Goal: Subscribe to service/newsletter

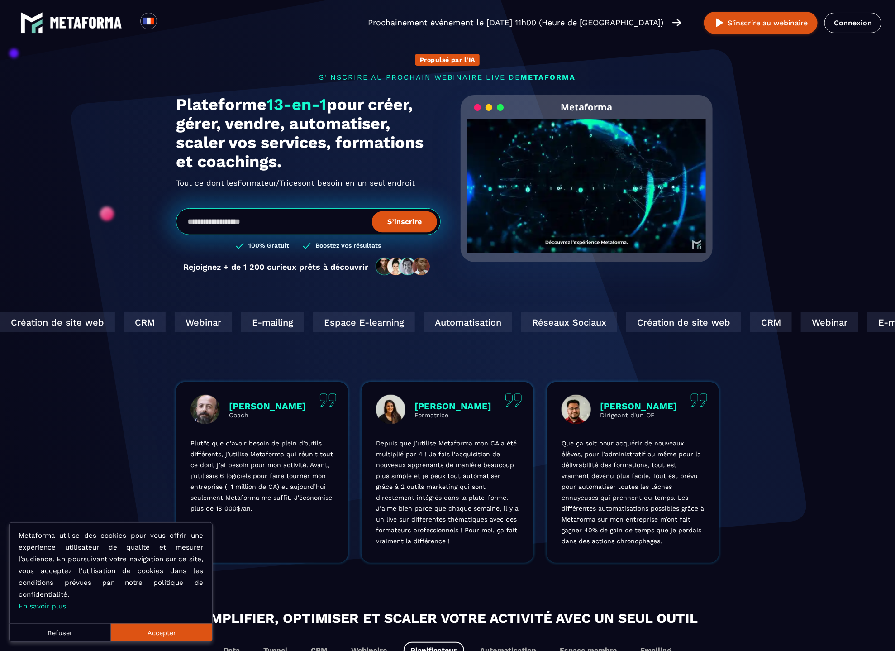
click at [317, 229] on input "email" at bounding box center [308, 221] width 265 height 27
type input "**********"
click at [393, 230] on button "S’inscrire" at bounding box center [404, 221] width 65 height 21
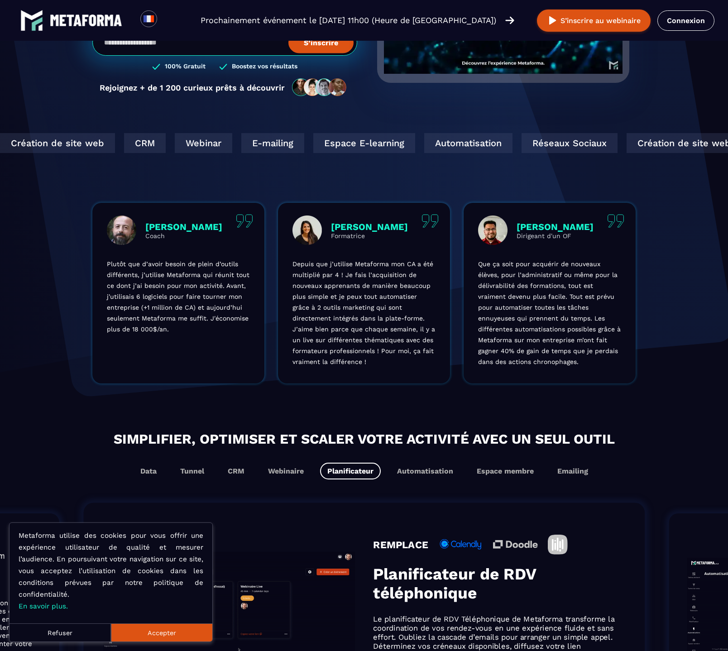
scroll to position [186, 0]
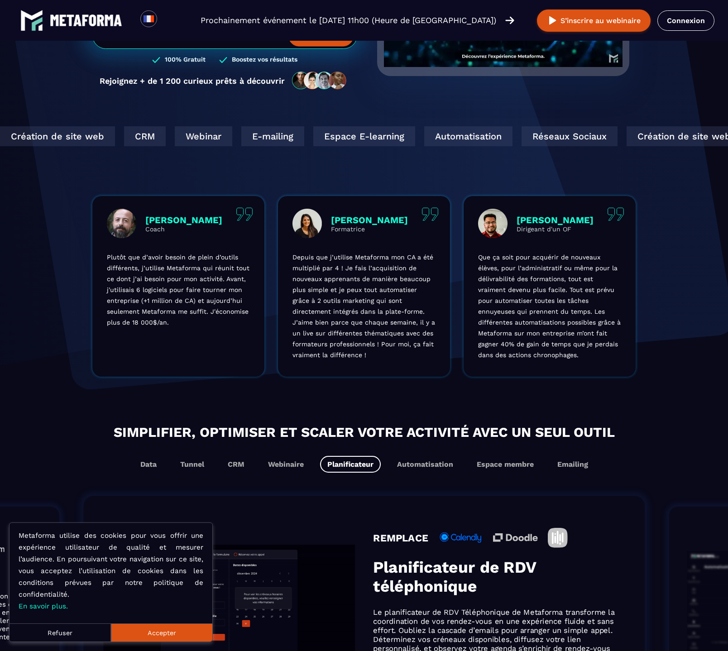
click at [196, 640] on button "Accepter" at bounding box center [161, 632] width 101 height 18
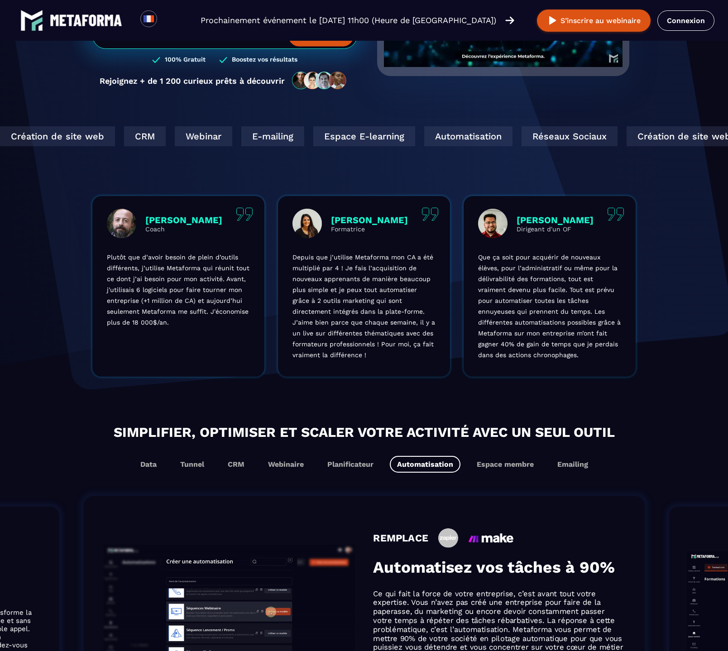
scroll to position [87, 0]
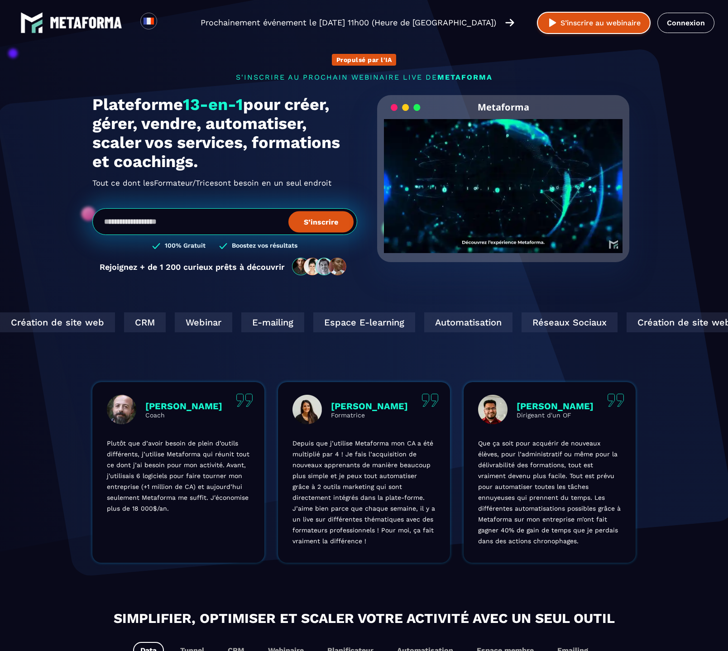
click at [619, 29] on button "S’inscrire au webinaire" at bounding box center [594, 23] width 114 height 22
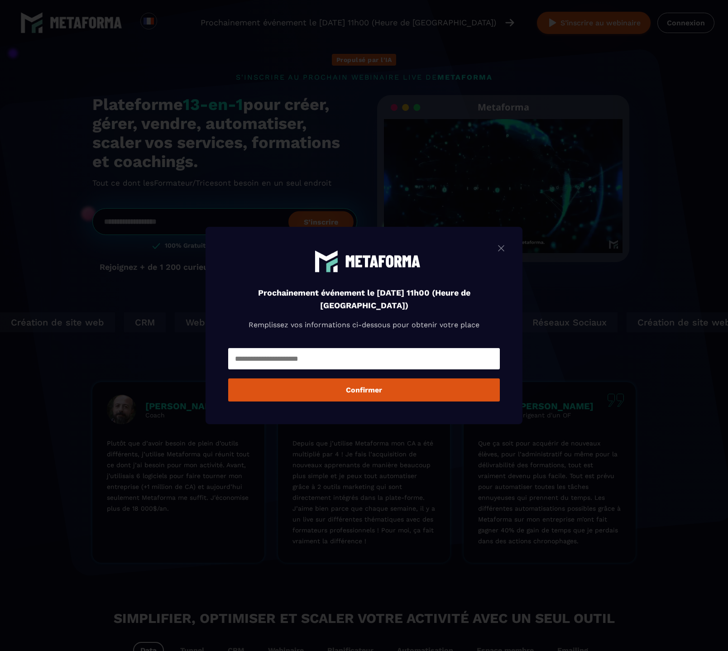
click at [371, 360] on input "Modal window" at bounding box center [364, 358] width 272 height 21
type input "**********"
click at [391, 392] on button "Confirmer" at bounding box center [364, 389] width 272 height 23
click at [418, 356] on input "Modal window" at bounding box center [364, 358] width 272 height 21
type input "**********"
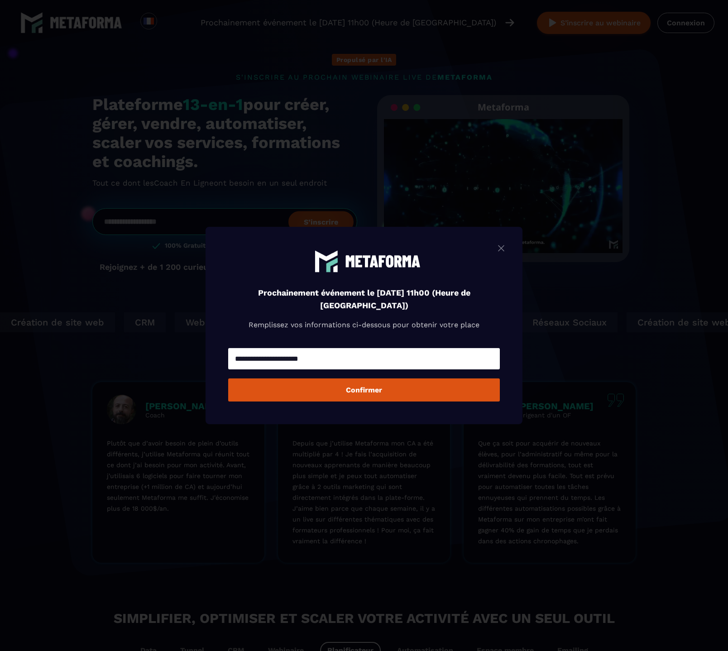
click at [645, 69] on div "Modal window" at bounding box center [364, 325] width 728 height 651
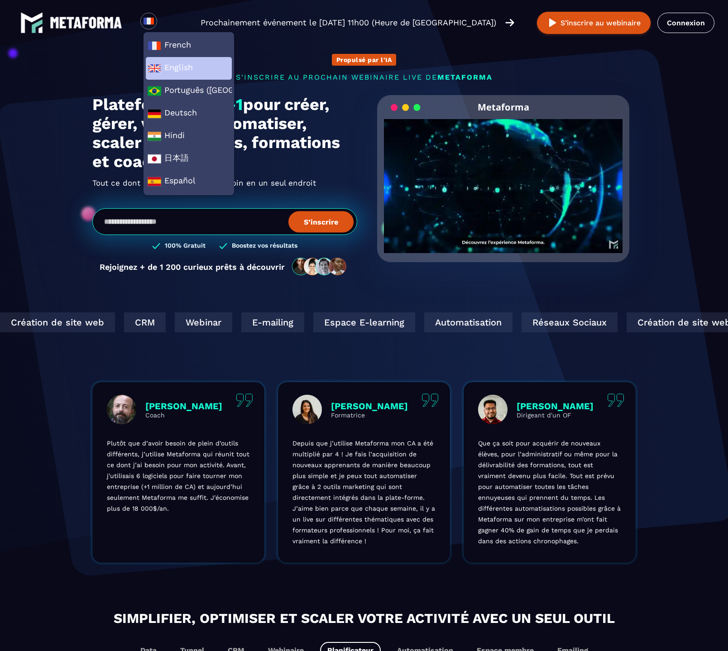
click at [165, 63] on span "English" at bounding box center [189, 69] width 82 height 14
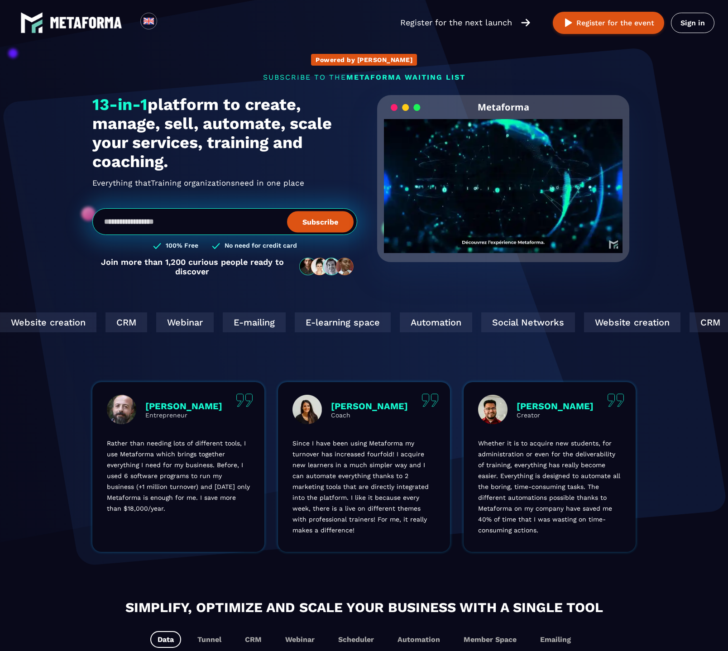
click at [253, 224] on input "email" at bounding box center [224, 221] width 265 height 27
type input "**********"
click at [316, 230] on button "Subscribe" at bounding box center [320, 221] width 67 height 21
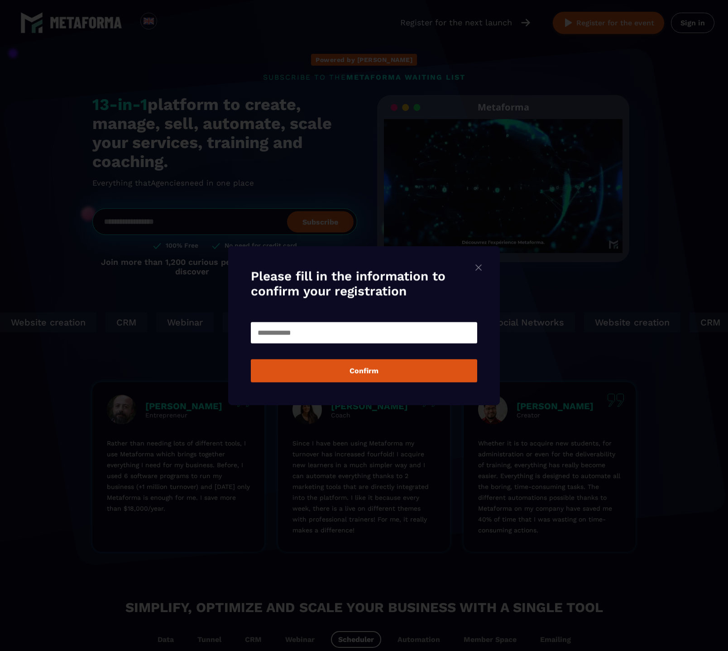
click at [420, 335] on input "Modal window" at bounding box center [364, 332] width 226 height 21
type input "*"
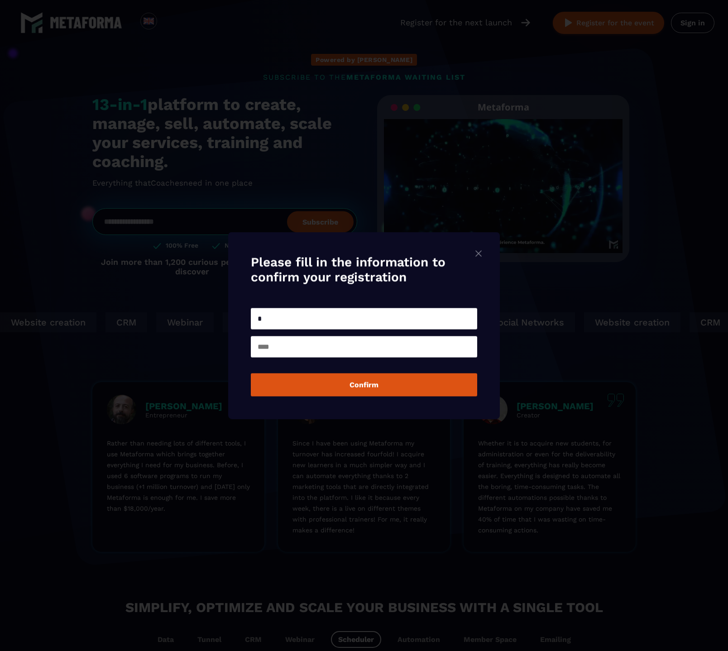
type input "*"
click at [392, 350] on input "Modal window" at bounding box center [364, 346] width 226 height 21
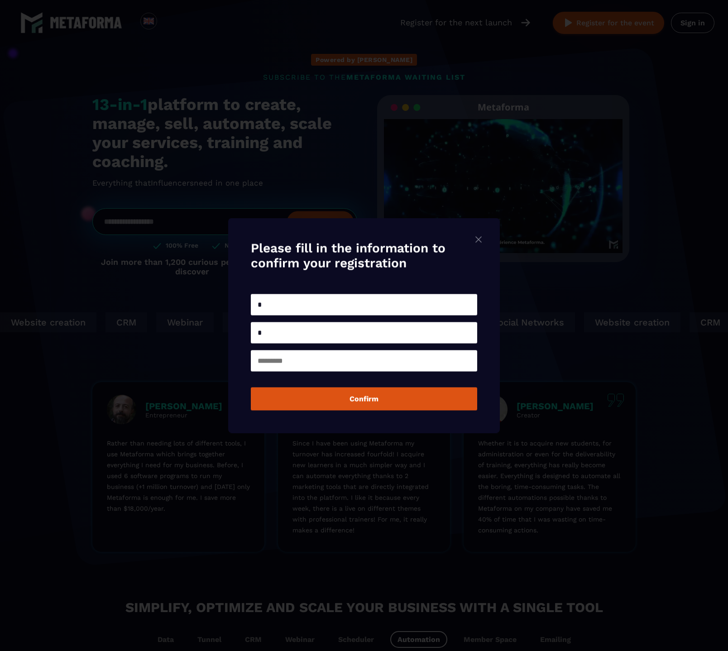
type input "*"
click at [307, 363] on input "Modal window" at bounding box center [364, 360] width 226 height 21
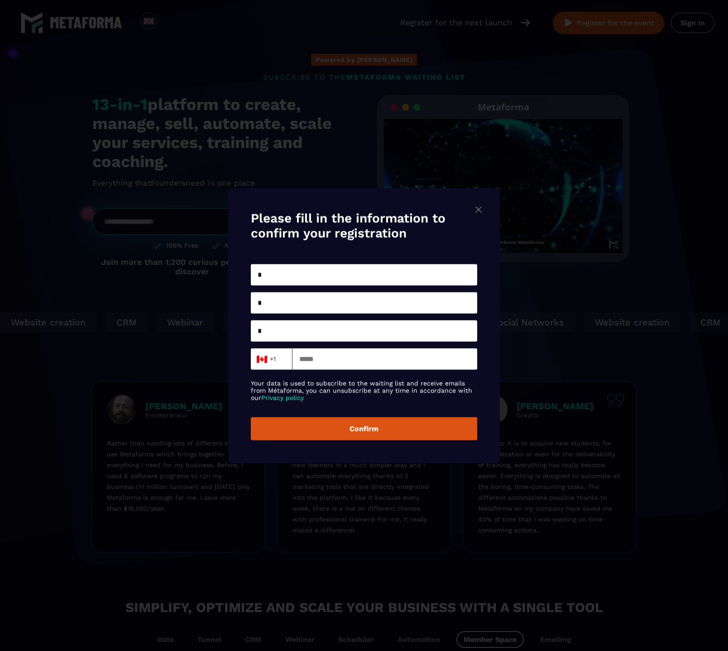
type input "*"
click at [332, 362] on input "Modal window" at bounding box center [384, 358] width 185 height 21
type input "**********"
click at [365, 426] on button "Confirm" at bounding box center [364, 428] width 226 height 23
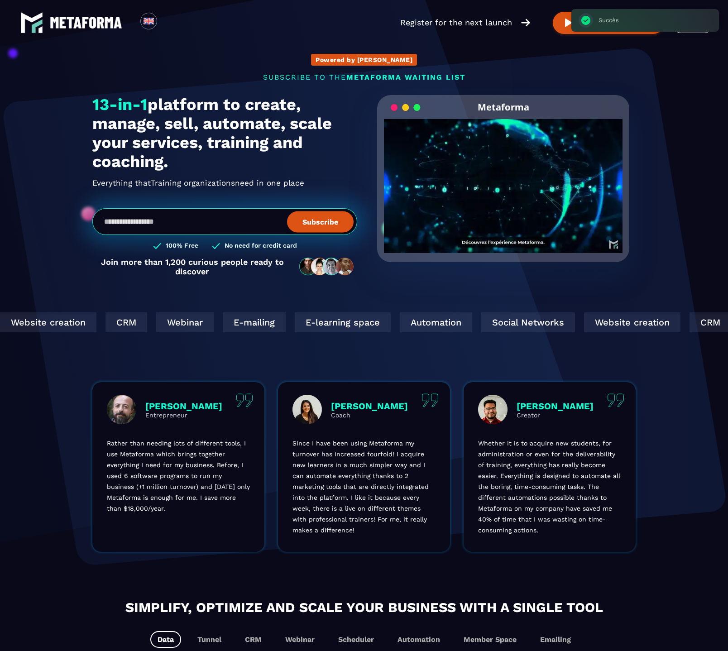
click at [230, 219] on input "email" at bounding box center [224, 221] width 265 height 27
click at [167, 221] on input "**********" at bounding box center [224, 221] width 265 height 27
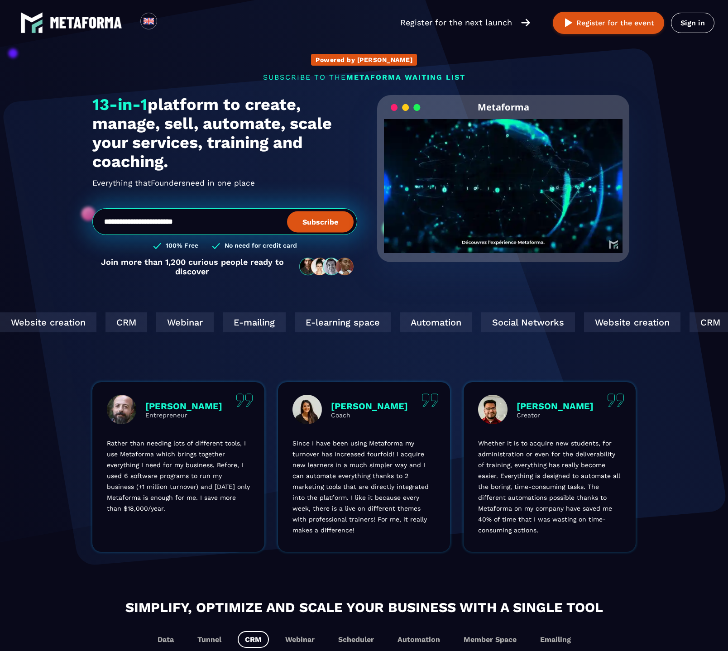
type input "**********"
click at [307, 229] on button "Subscribe" at bounding box center [320, 221] width 67 height 21
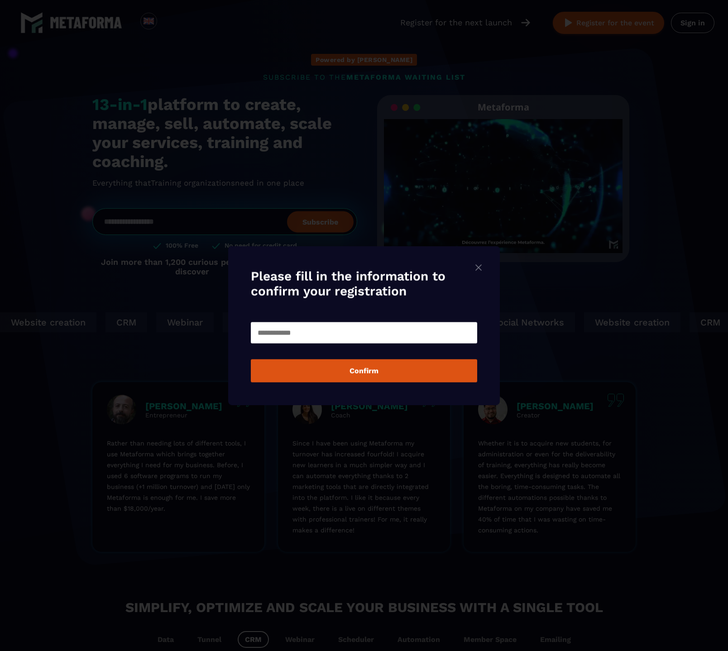
click at [484, 270] on img "Modal window" at bounding box center [478, 267] width 11 height 11
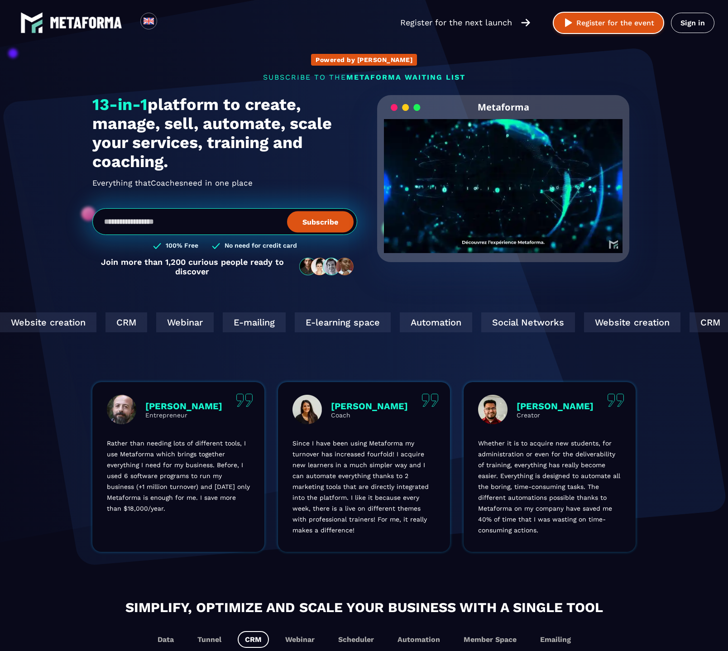
click at [610, 29] on button "Register for the event" at bounding box center [608, 23] width 111 height 22
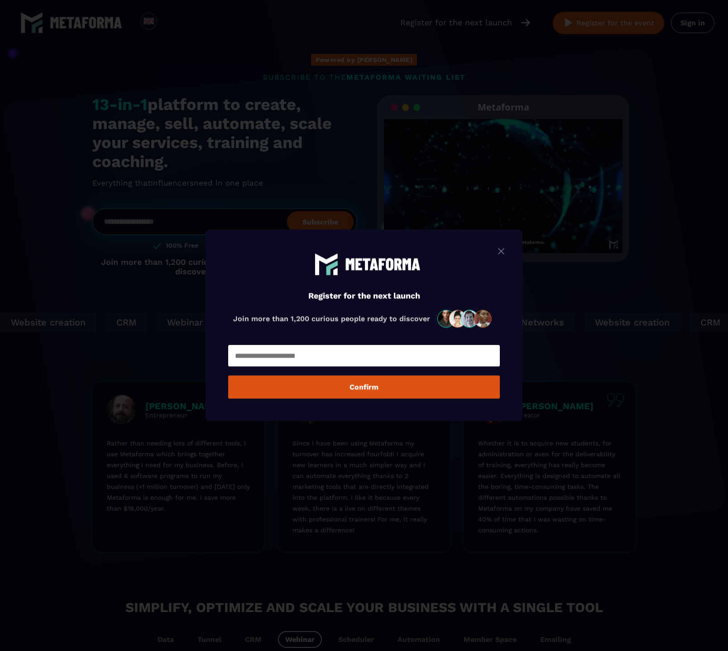
click at [511, 246] on div "Register for the next launch Join more than 1,200 curious people ready to disco…" at bounding box center [363, 324] width 317 height 191
click at [506, 251] on img "Modal window" at bounding box center [501, 250] width 11 height 11
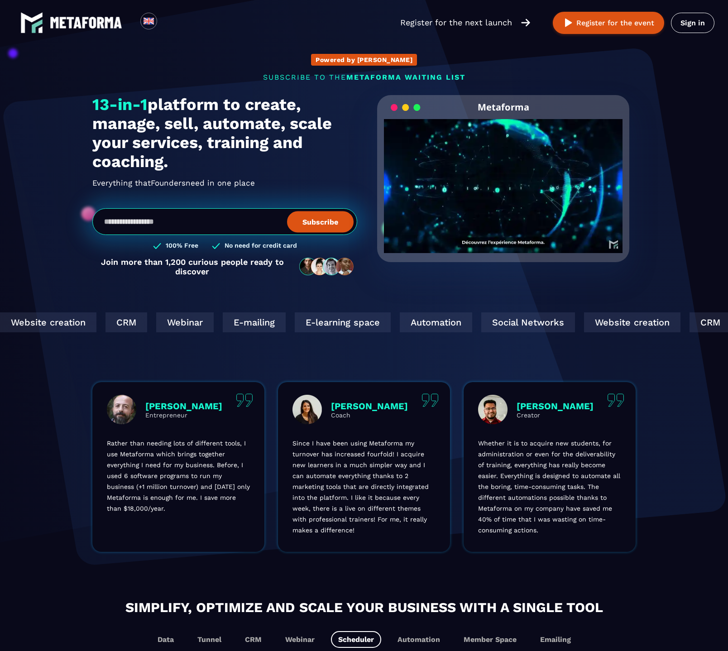
click at [268, 228] on input "email" at bounding box center [224, 221] width 265 height 27
click at [289, 184] on h2 "Everything that Entrepreneurs Formers need in one place" at bounding box center [224, 183] width 265 height 14
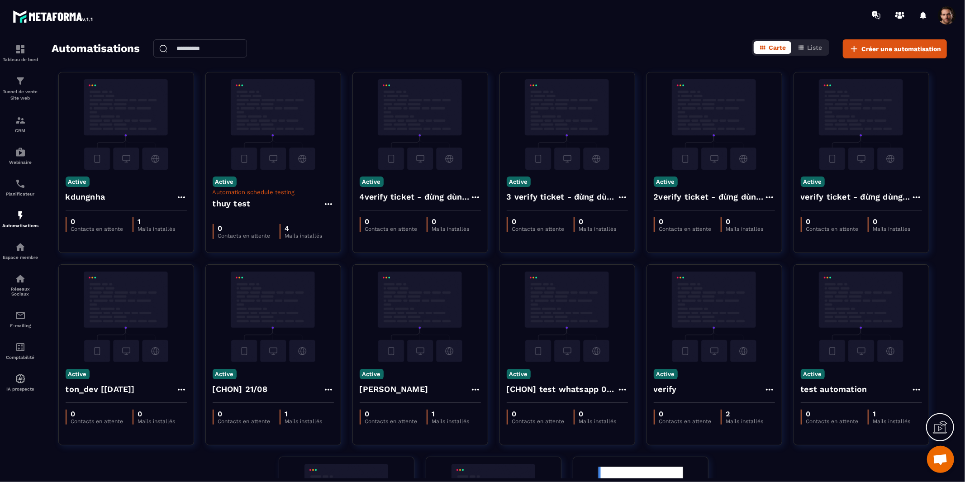
click at [678, 42] on div "Automatisations Carte Liste Créer une automatisation" at bounding box center [500, 48] width 896 height 19
click at [19, 127] on div "CRM" at bounding box center [20, 124] width 36 height 18
click at [19, 133] on p "CRM" at bounding box center [20, 130] width 36 height 5
